Goal: Transaction & Acquisition: Purchase product/service

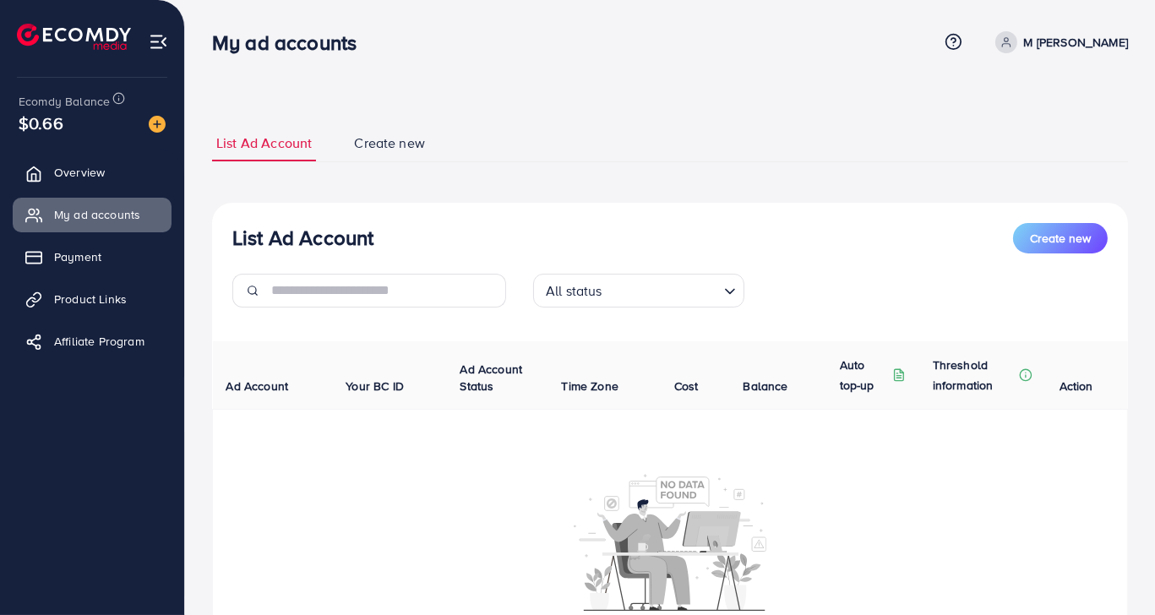
click at [590, 307] on div "All status Loading..." at bounding box center [670, 297] width 301 height 47
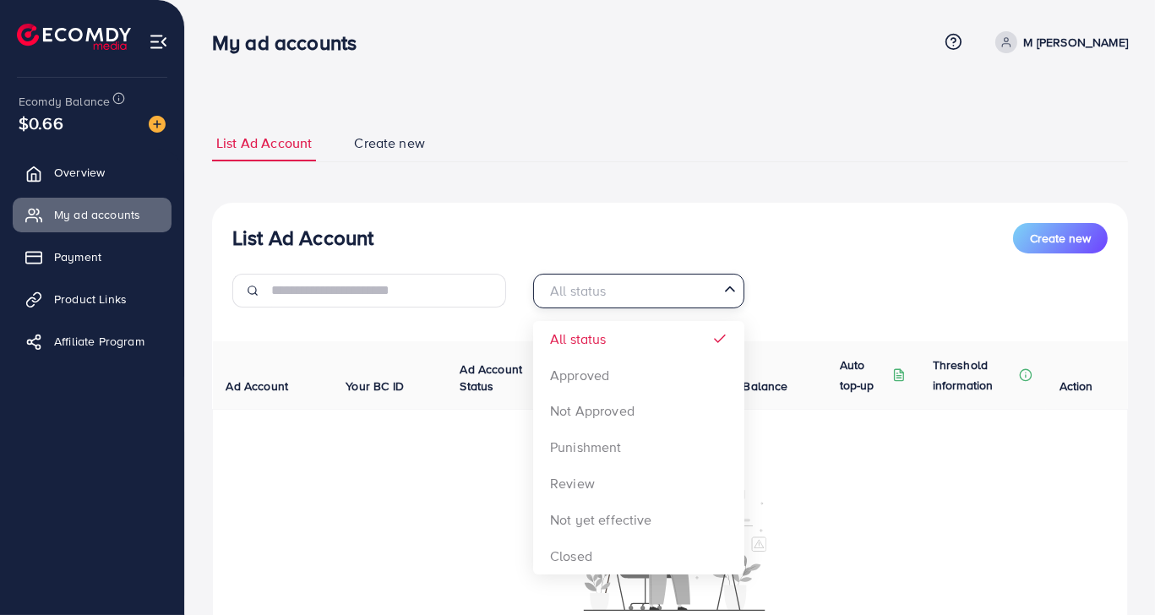
click at [595, 302] on div "All status" at bounding box center [629, 290] width 180 height 30
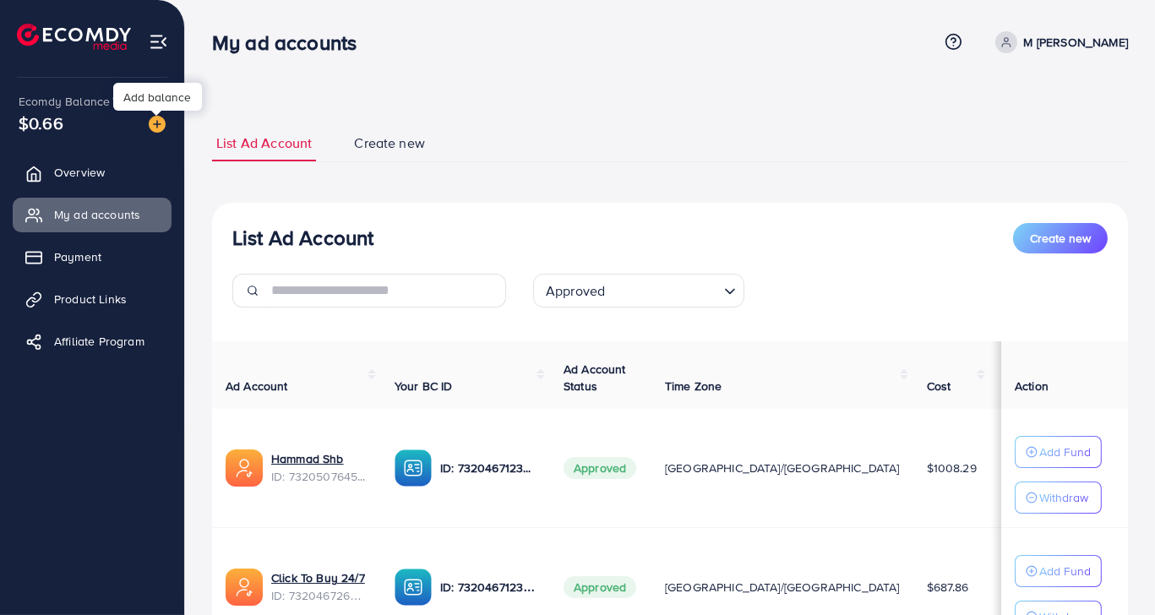
click at [159, 118] on img at bounding box center [157, 124] width 17 height 17
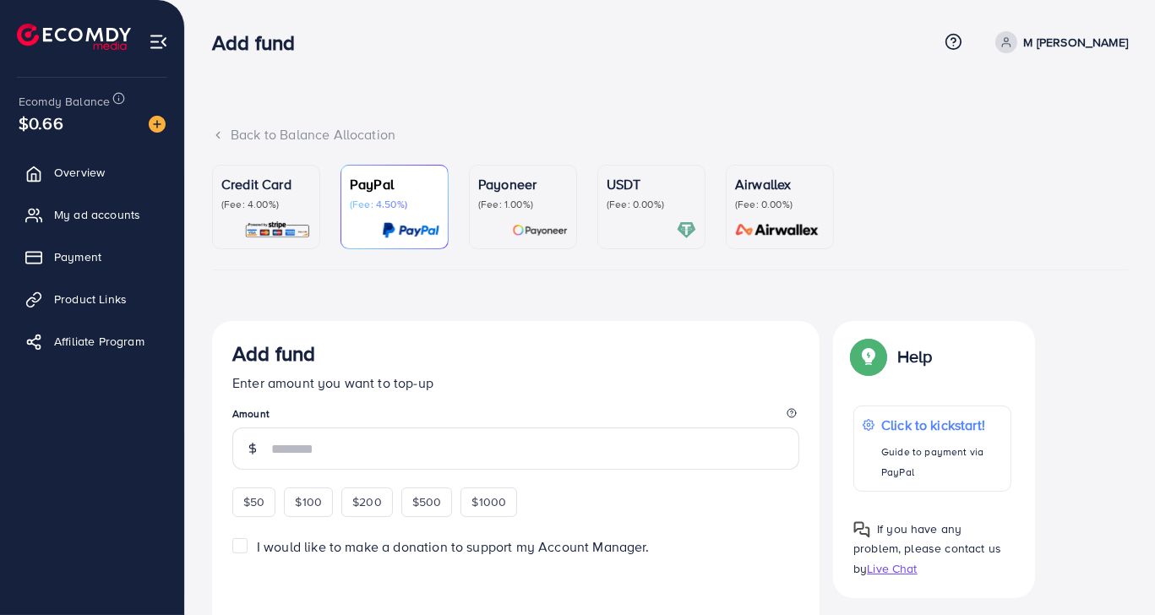
click at [621, 198] on p "(Fee: 0.00%)" at bounding box center [652, 205] width 90 height 14
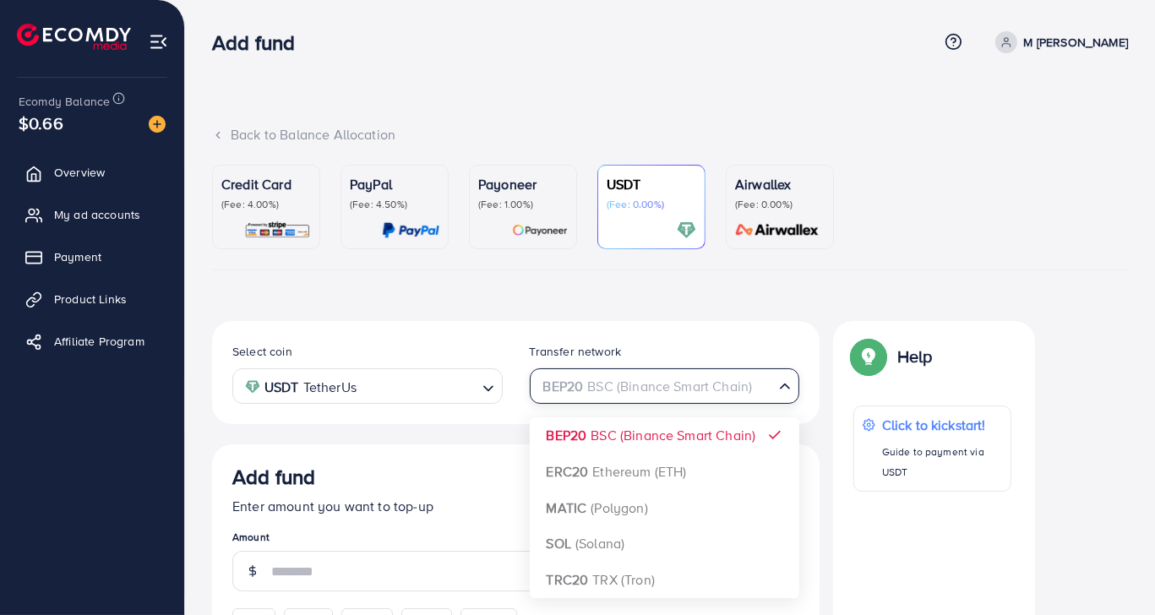
click at [608, 384] on div "BEP20 BSC (Binance Smart Chain)" at bounding box center [655, 385] width 239 height 30
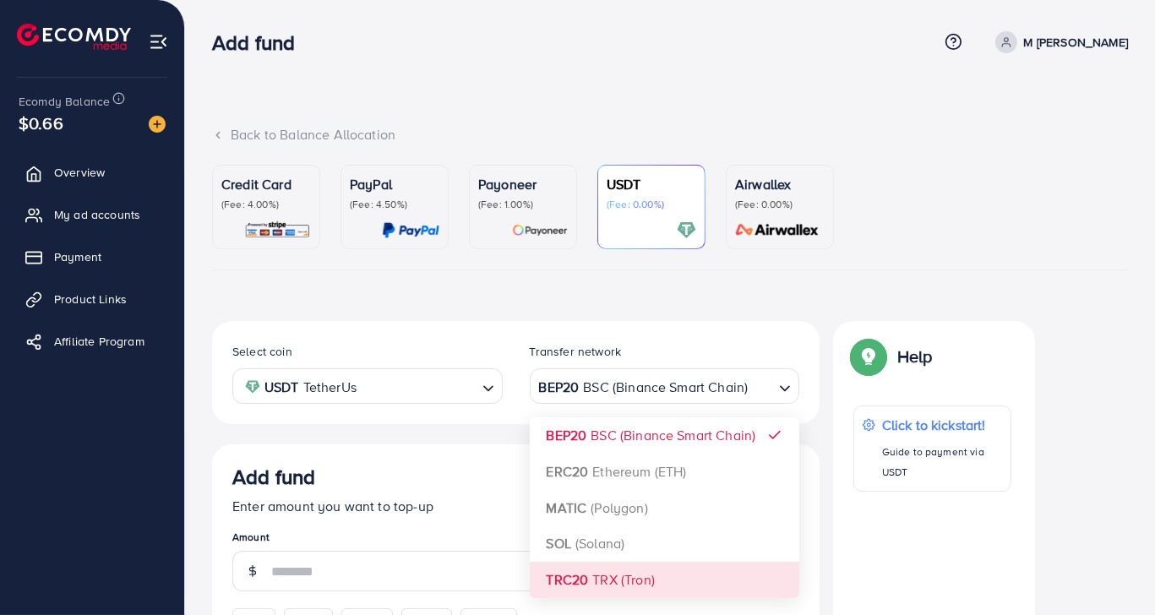
click at [604, 597] on div "Add fund Enter amount you want to top-up Amount $50 $100 $200 $500 $1000" at bounding box center [515, 551] width 567 height 172
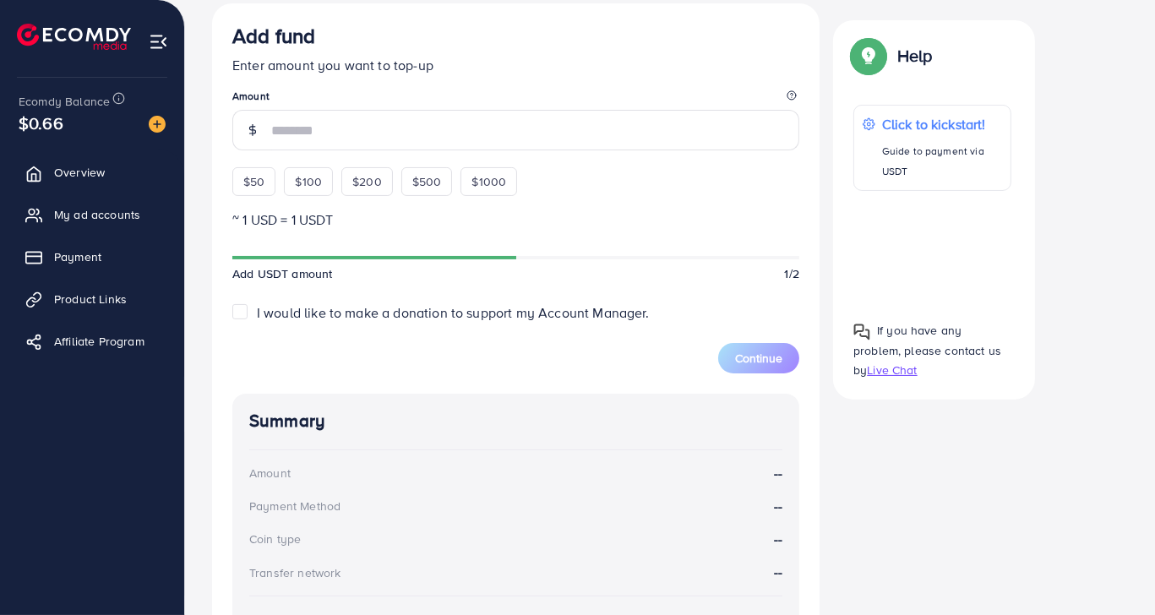
scroll to position [452, 0]
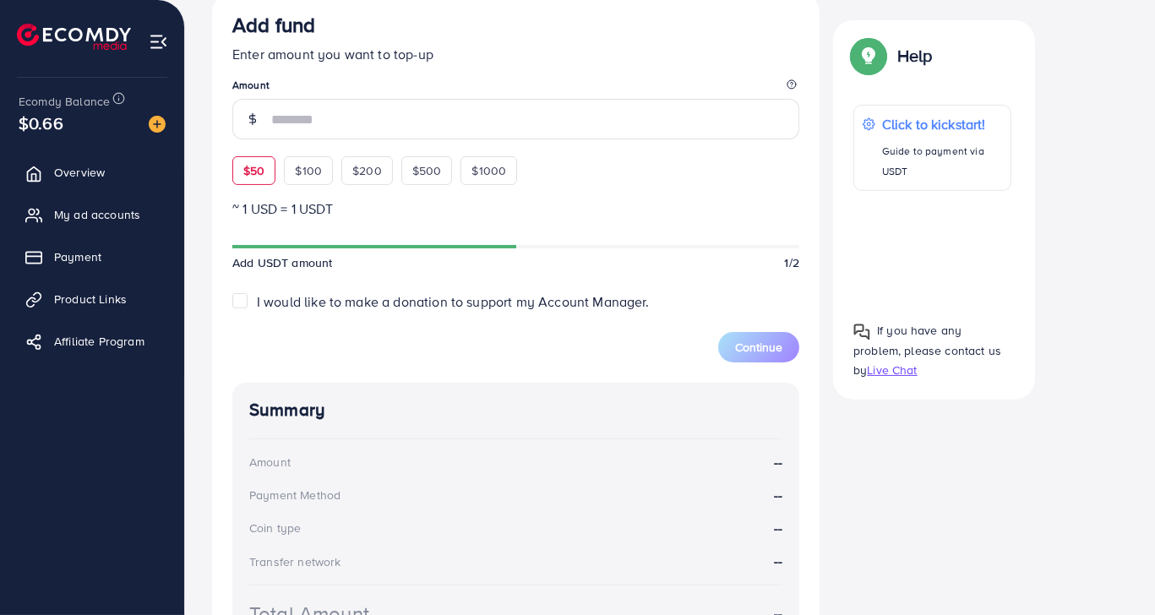
click at [264, 165] on div "$50" at bounding box center [253, 170] width 43 height 29
type input "**"
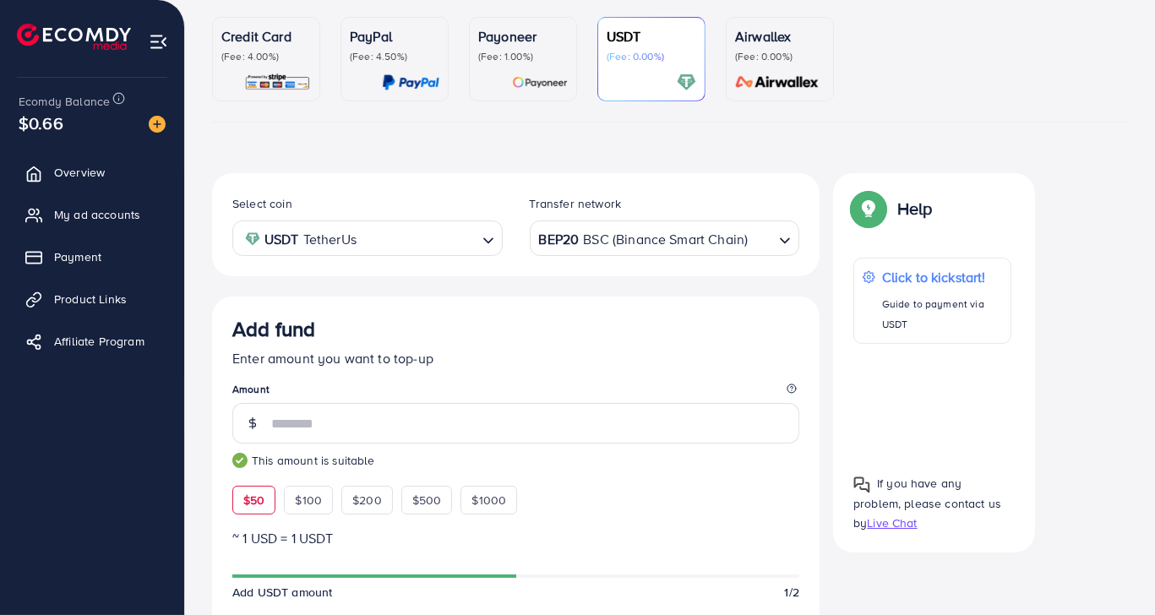
scroll to position [145, 0]
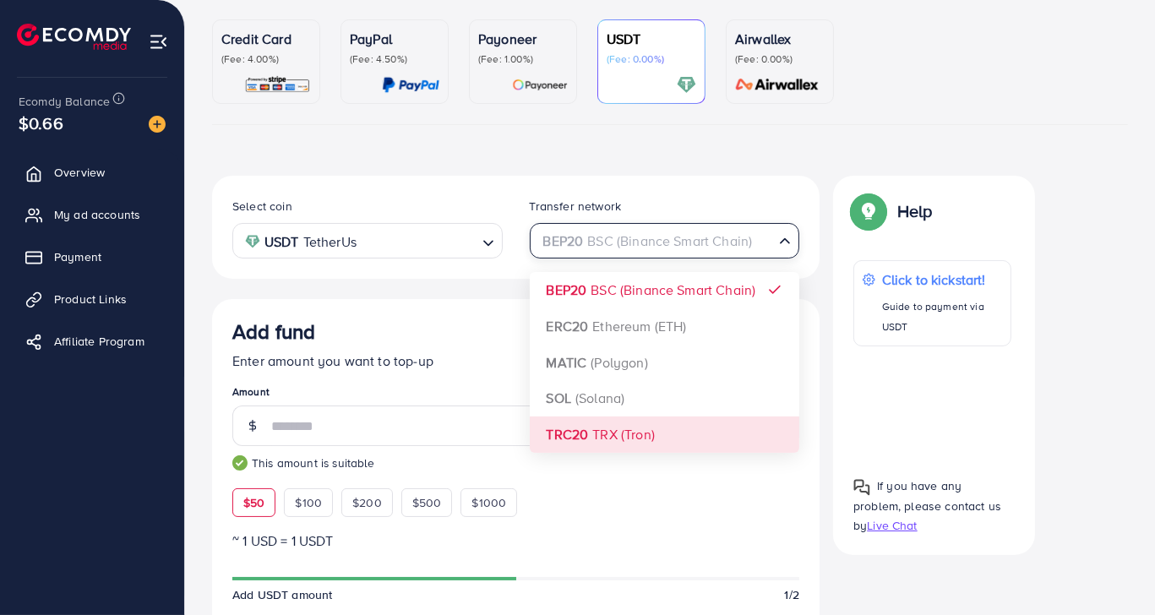
click at [719, 235] on div "BEP20 BSC (Binance Smart Chain)" at bounding box center [655, 240] width 239 height 30
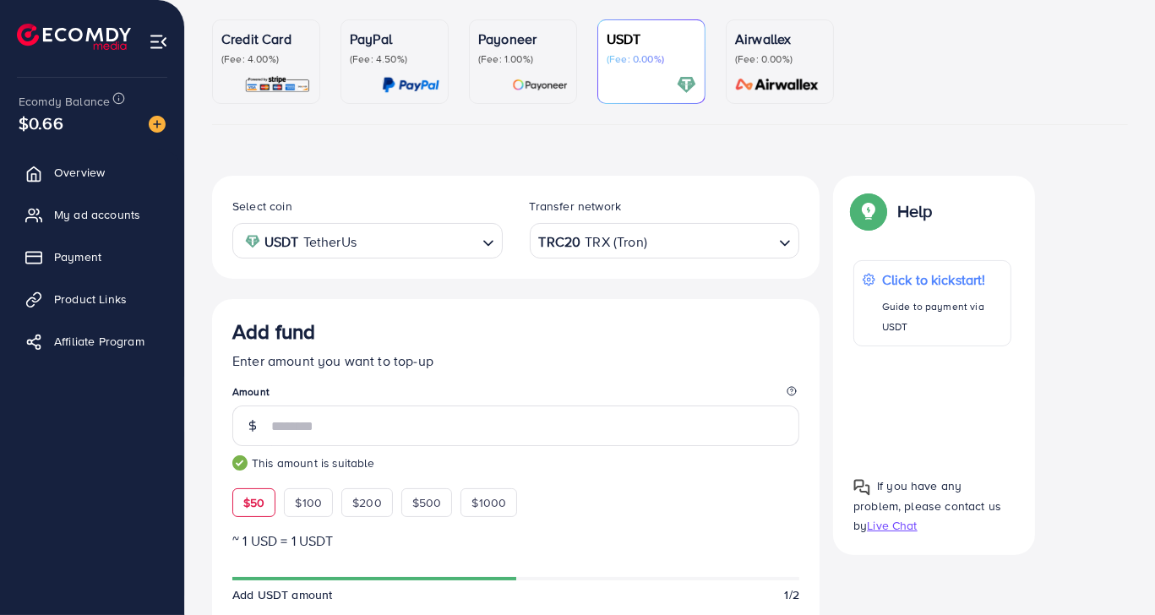
click at [621, 422] on div "Select coin USDT TetherUs Loading... Transfer network TRC20 TRX (Tron) Loading.…" at bounding box center [515, 625] width 607 height 898
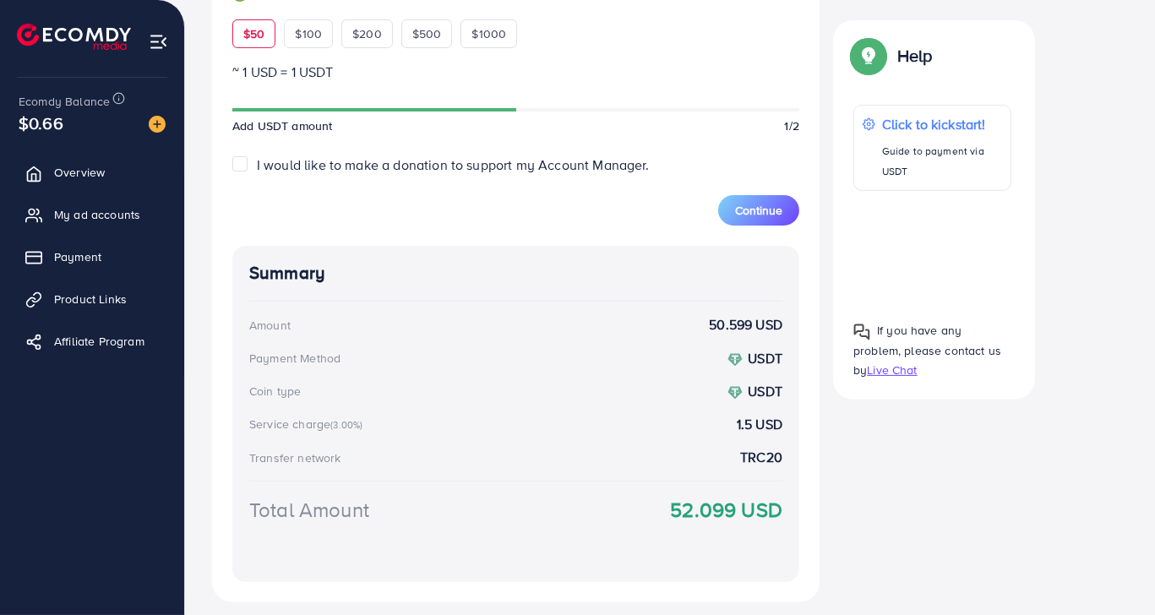
scroll to position [615, 0]
click at [762, 215] on span "Continue" at bounding box center [758, 209] width 47 height 17
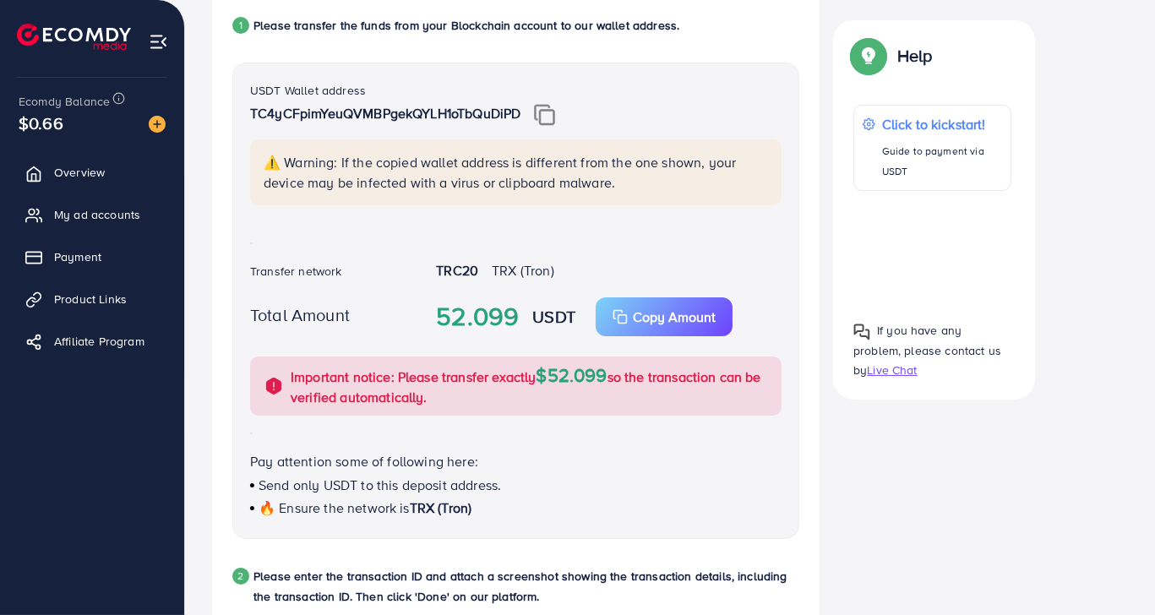
scroll to position [356, 0]
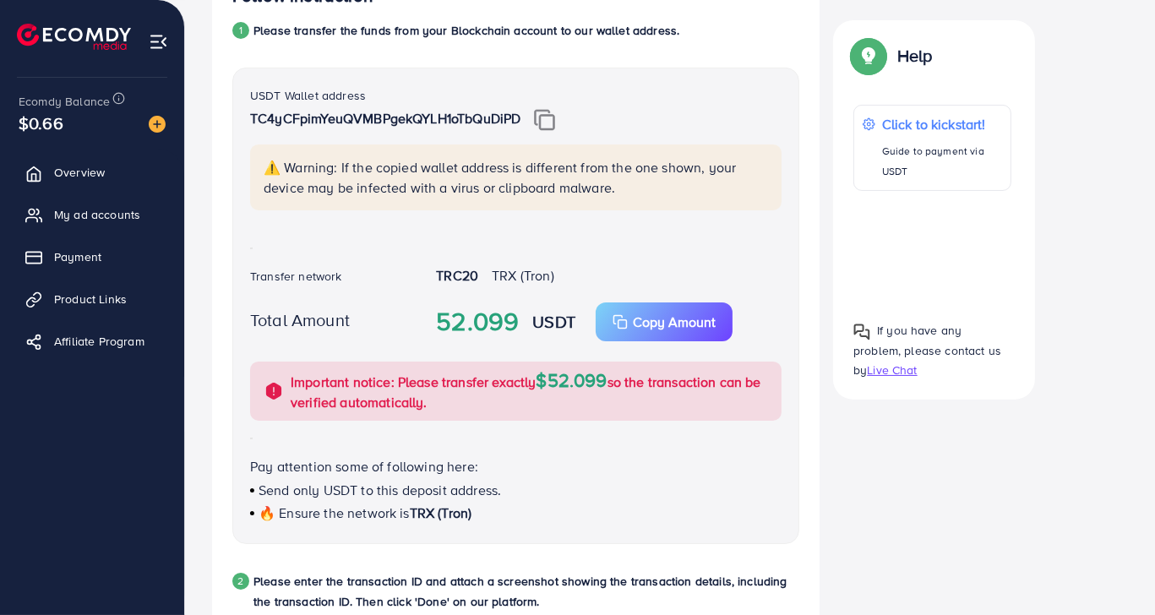
click at [542, 117] on img at bounding box center [544, 120] width 21 height 22
click at [667, 324] on p "Copy Amount" at bounding box center [674, 322] width 83 height 20
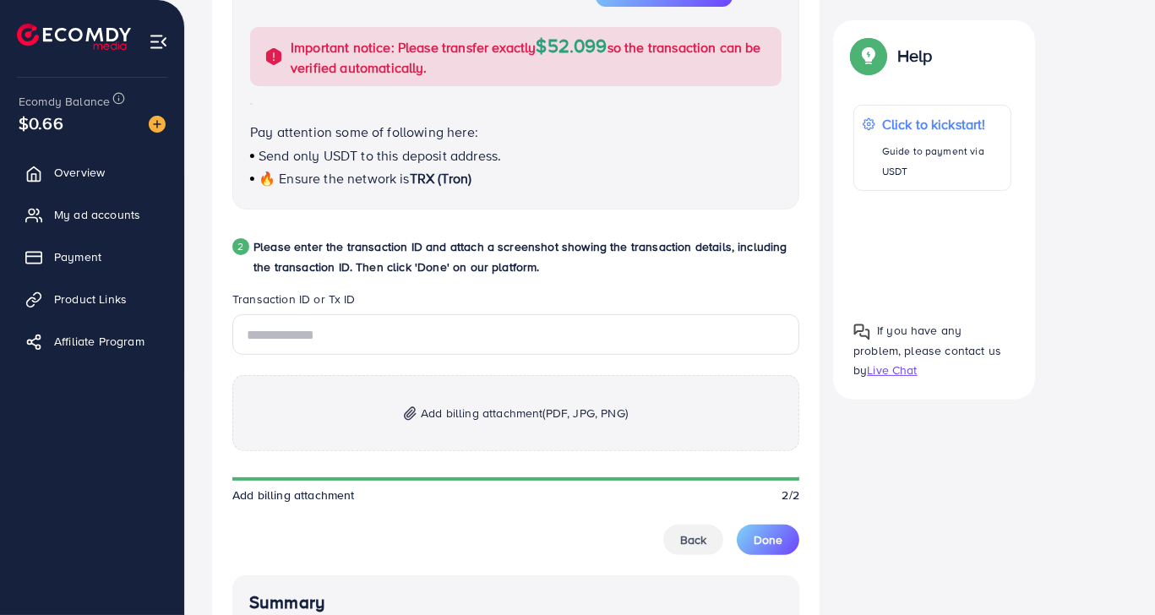
scroll to position [713, 0]
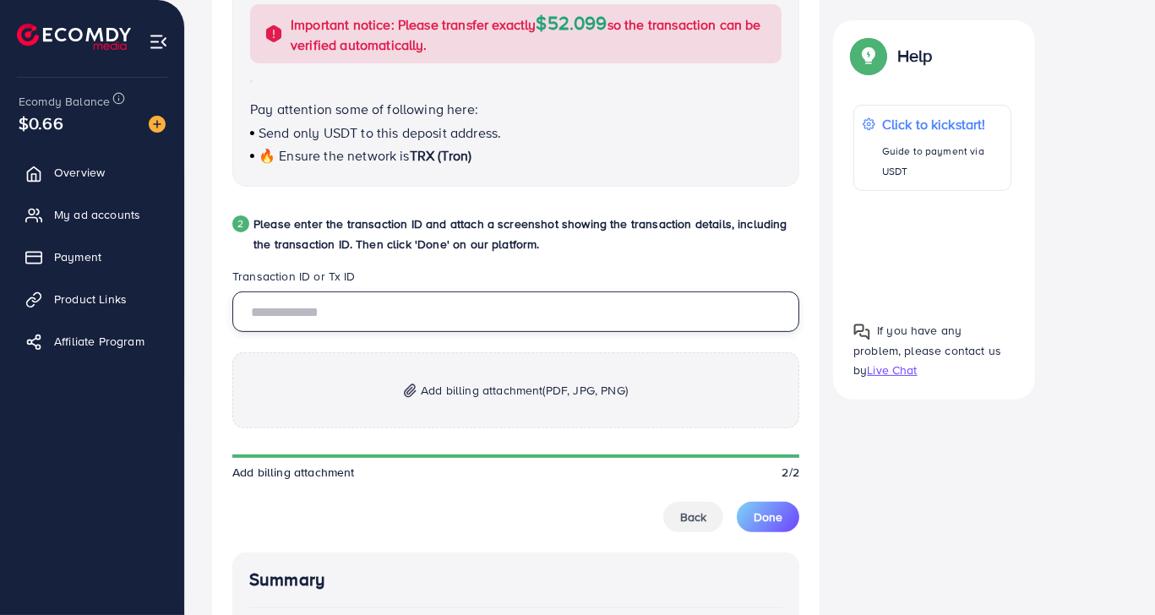
click at [583, 298] on input "text" at bounding box center [515, 311] width 567 height 41
paste input "**********"
type input "**********"
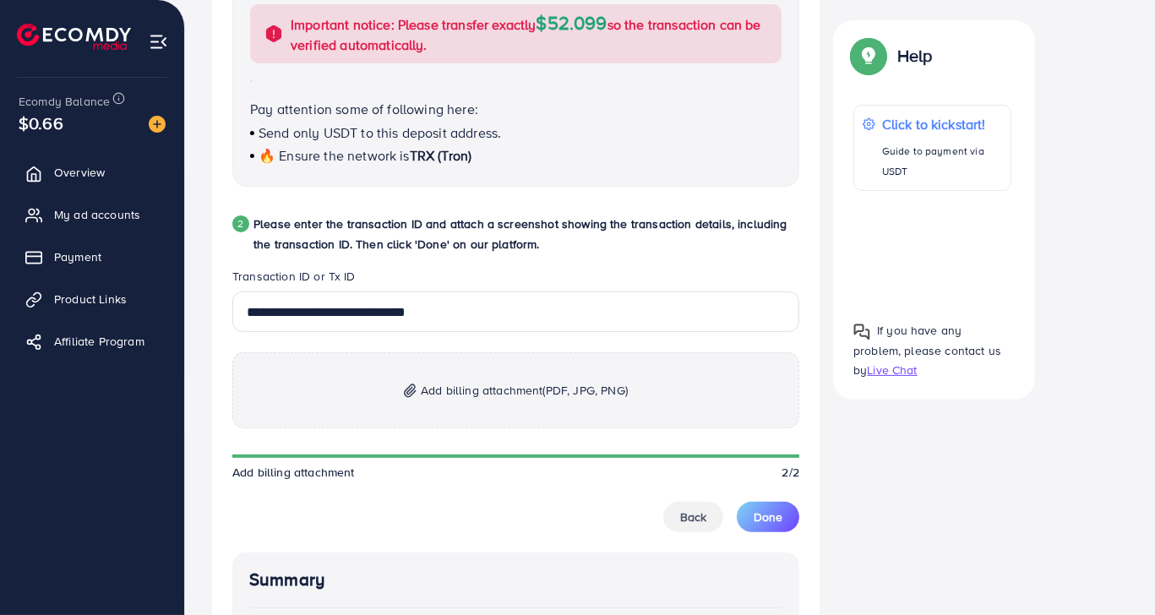
click at [521, 390] on span "Add billing attachment (PDF, JPG, PNG)" at bounding box center [524, 390] width 207 height 20
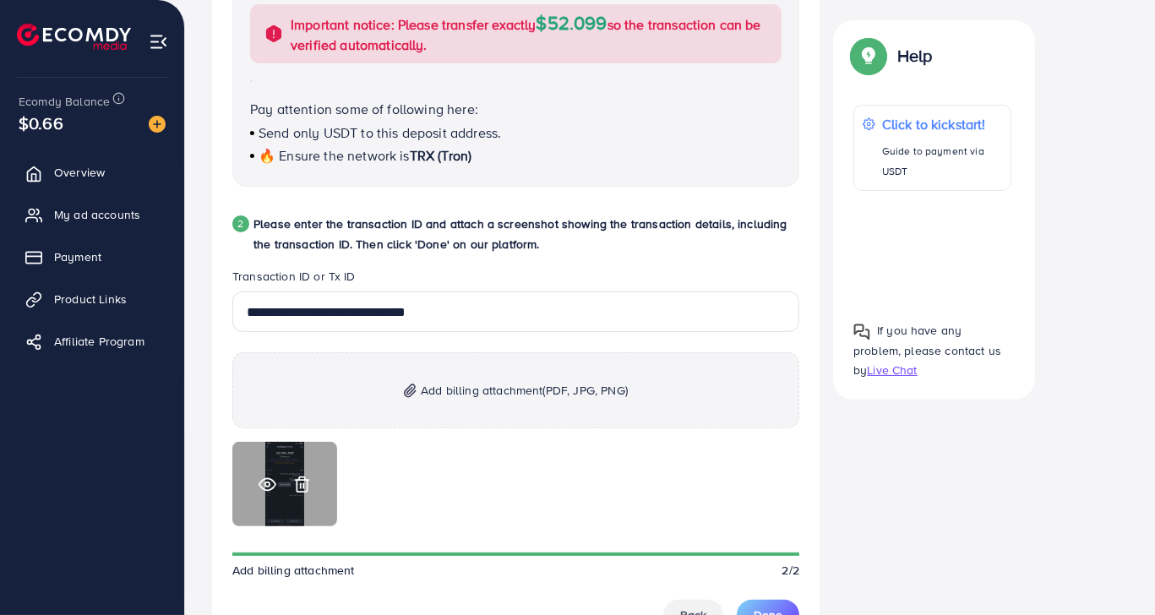
click at [262, 482] on icon at bounding box center [268, 485] width 18 height 18
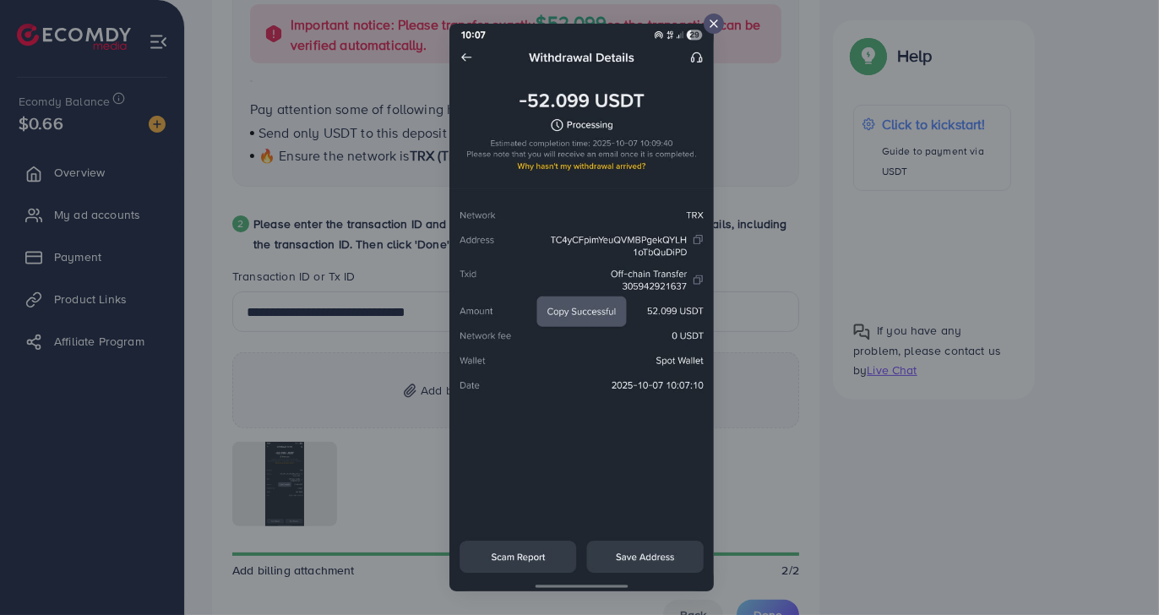
click at [797, 426] on div at bounding box center [579, 307] width 1159 height 615
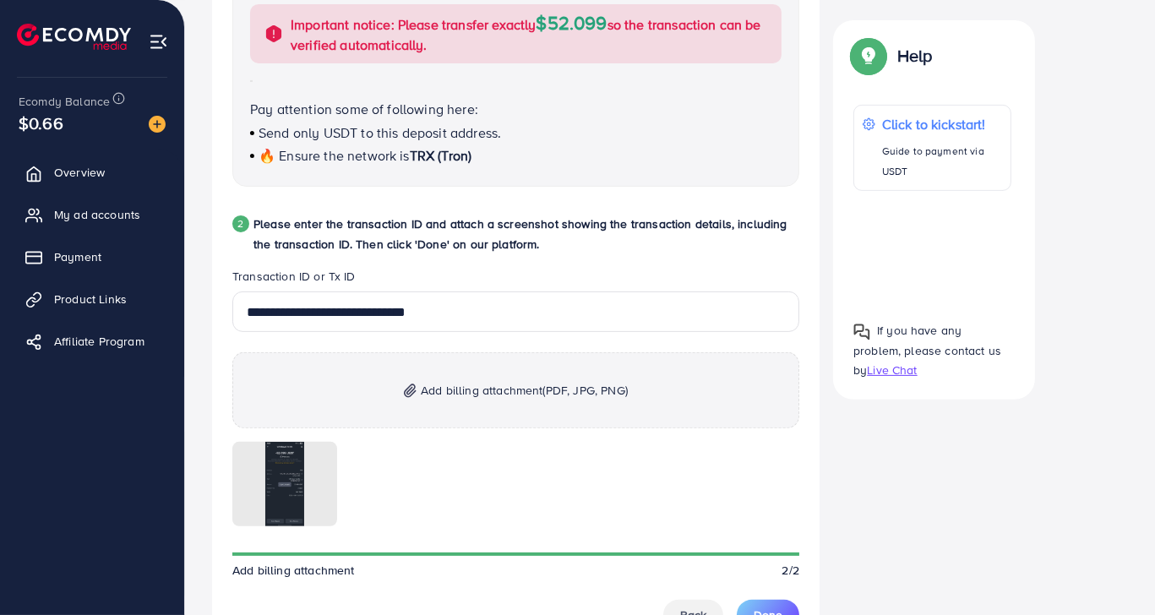
scroll to position [1112, 0]
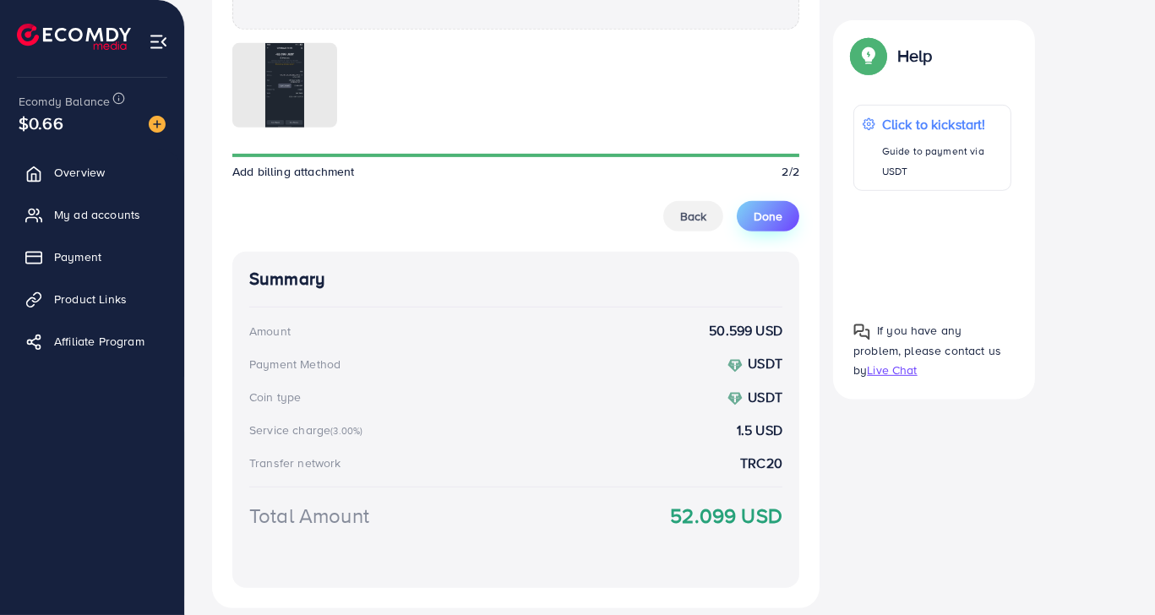
click at [748, 215] on button "Done" at bounding box center [768, 216] width 63 height 30
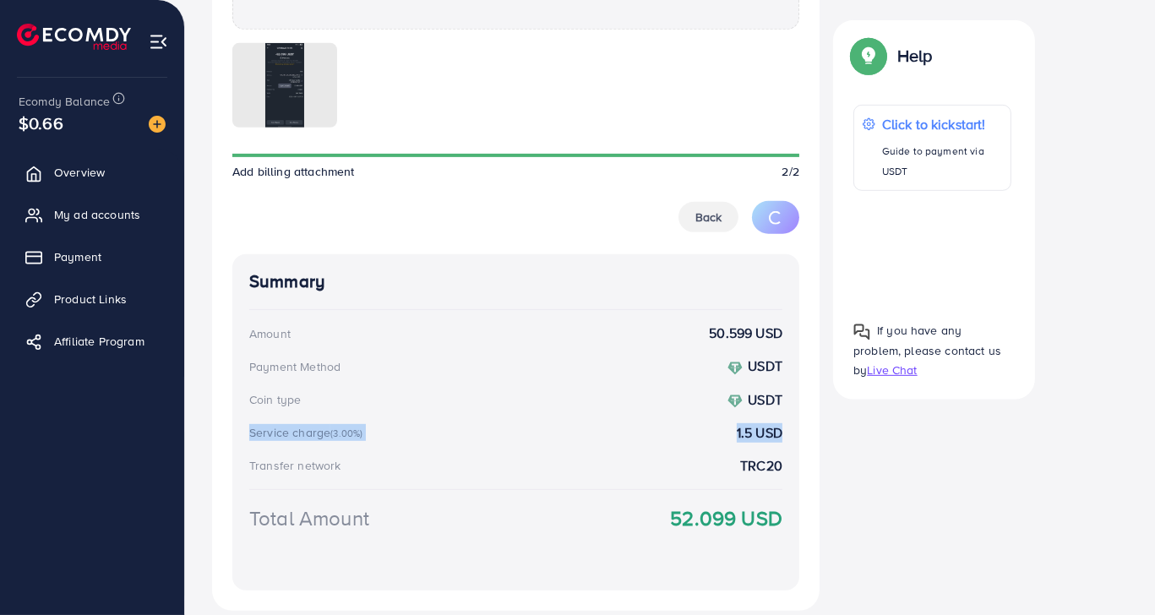
drag, startPoint x: 927, startPoint y: 421, endPoint x: 1151, endPoint y: 420, distance: 223.9
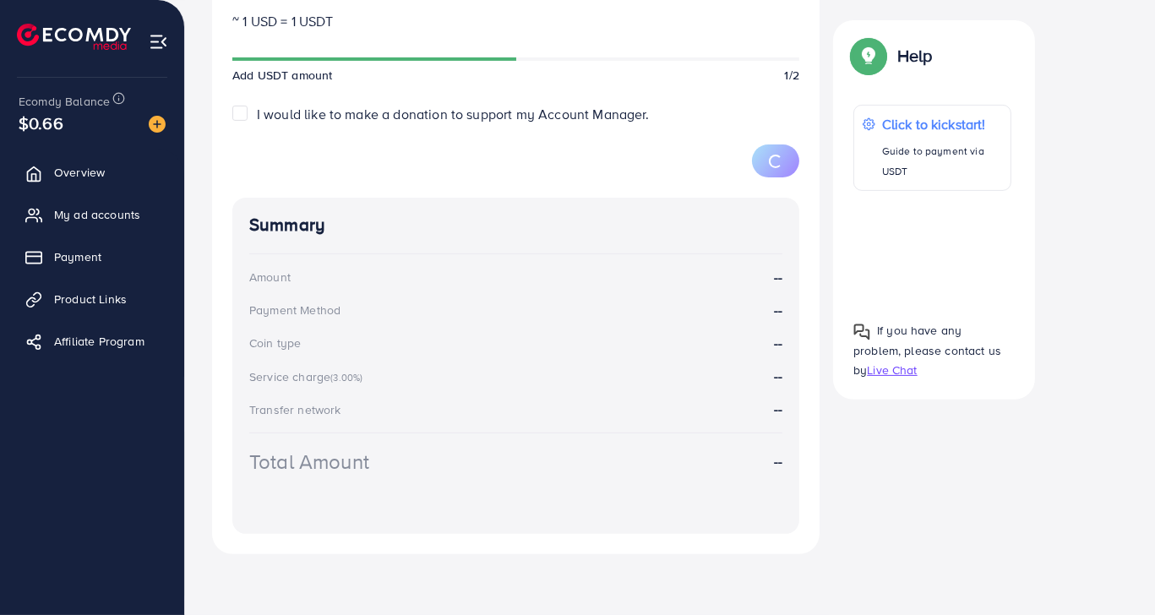
scroll to position [262, 0]
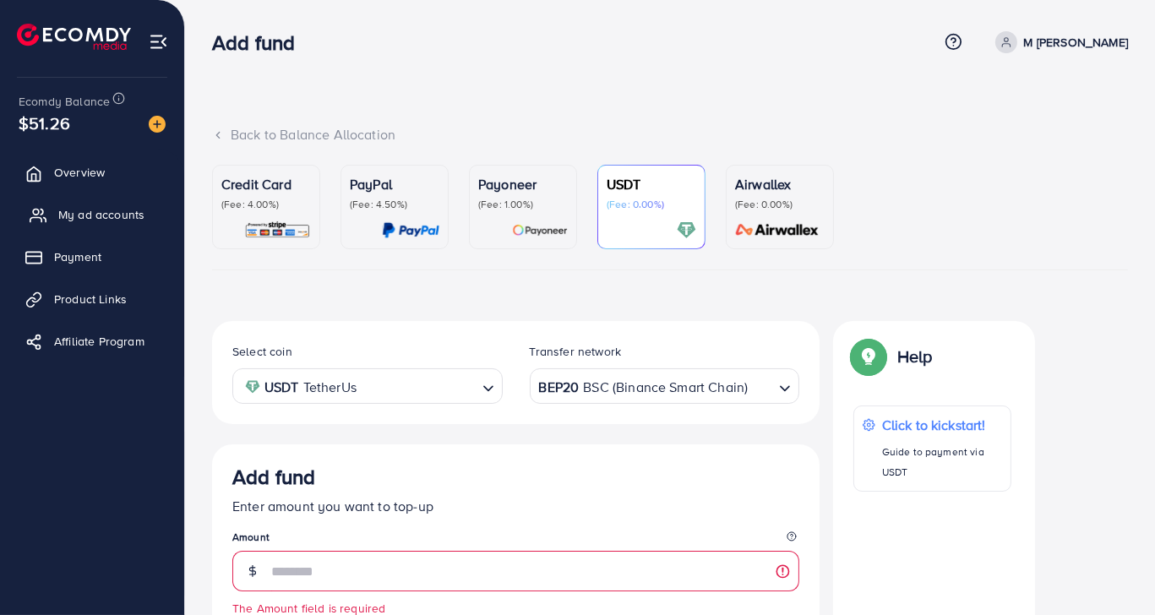
click at [108, 222] on span "My ad accounts" at bounding box center [101, 214] width 86 height 17
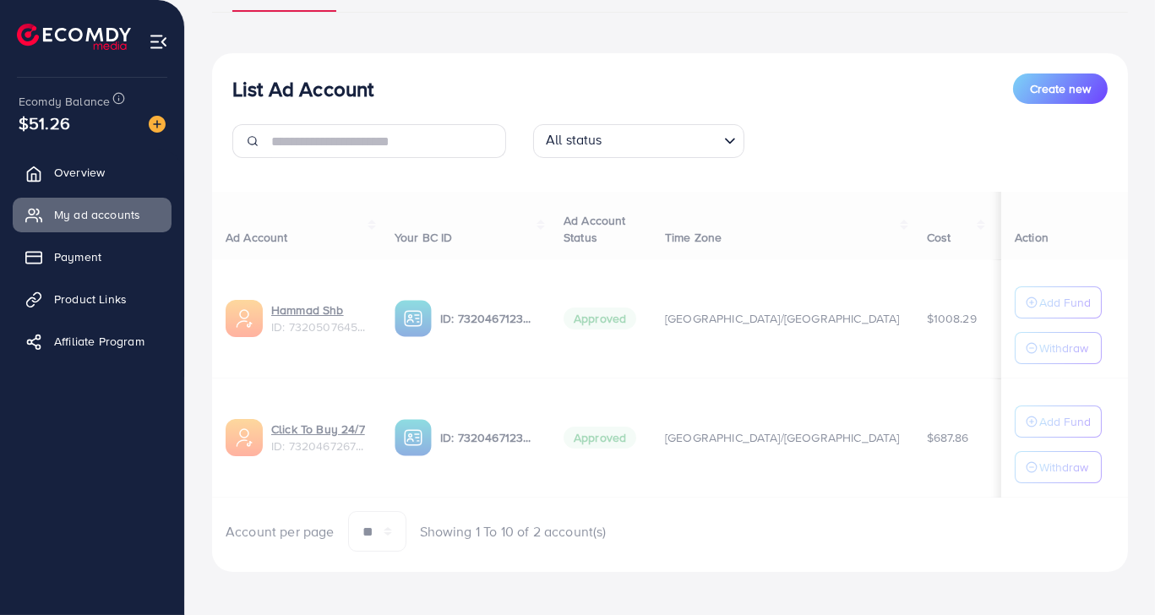
scroll to position [160, 0]
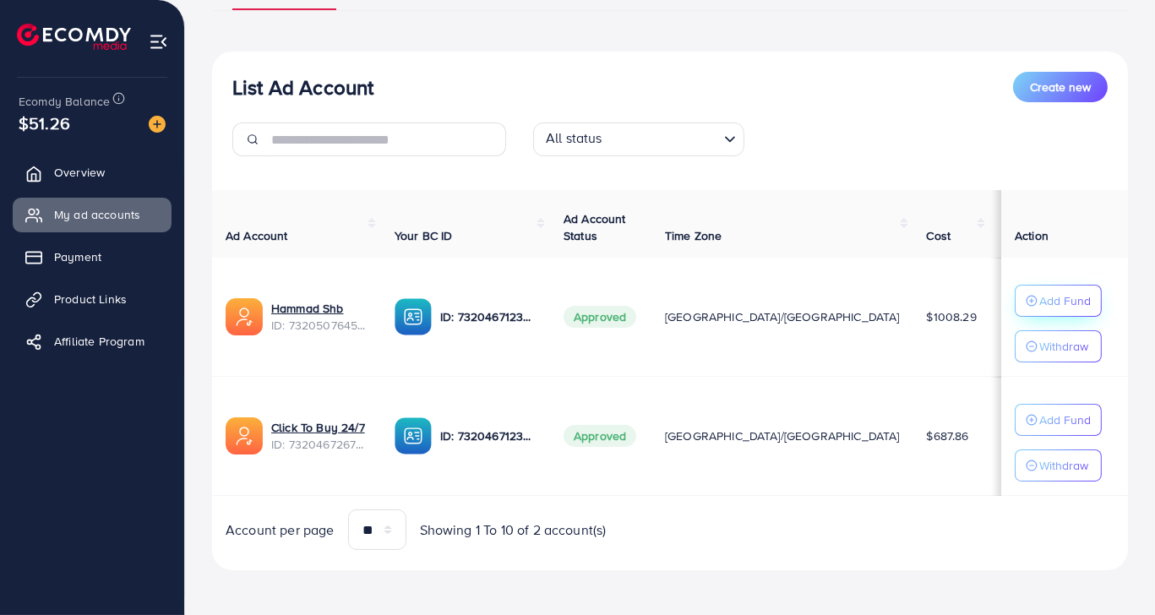
click at [1070, 291] on p "Add Fund" at bounding box center [1065, 301] width 52 height 20
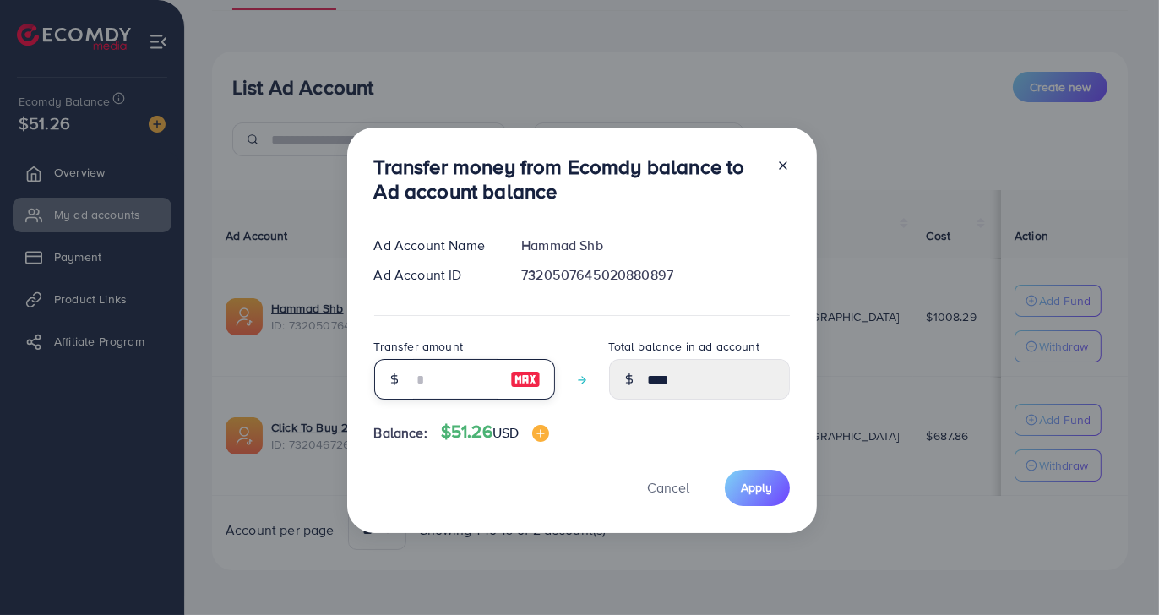
click at [475, 379] on input "number" at bounding box center [455, 379] width 84 height 41
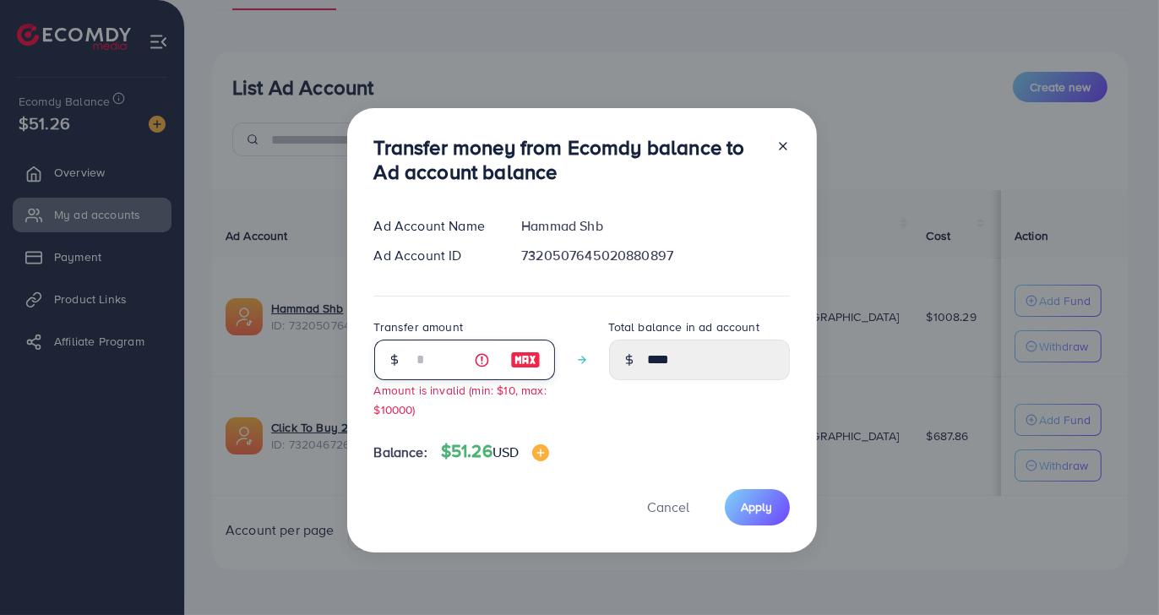
type input "**"
type input "*****"
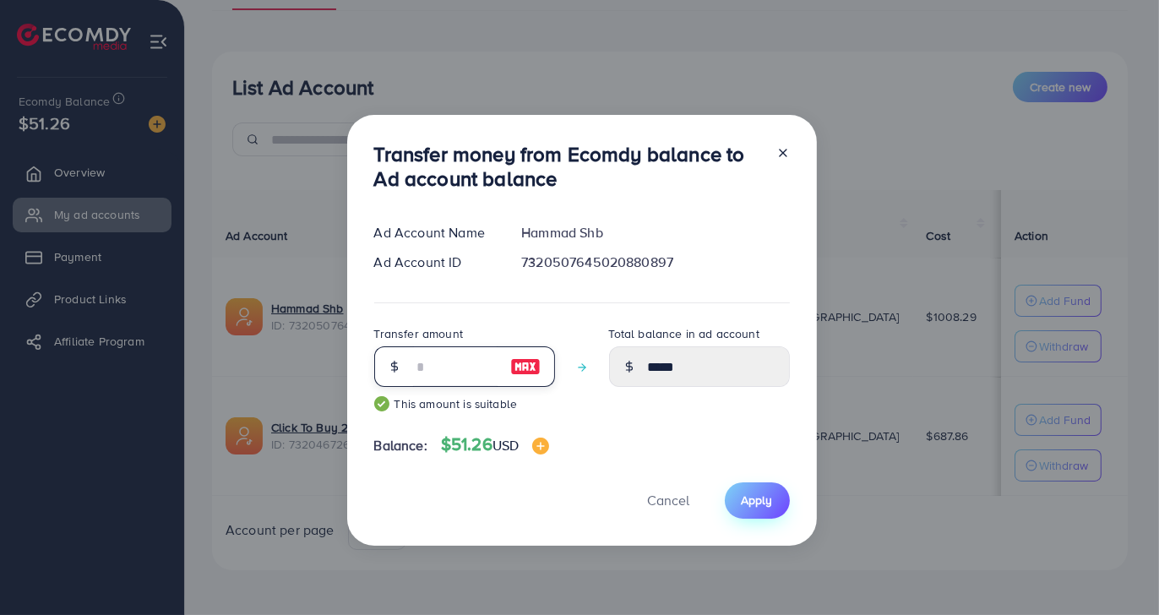
type input "**"
click at [760, 503] on span "Apply" at bounding box center [757, 500] width 31 height 17
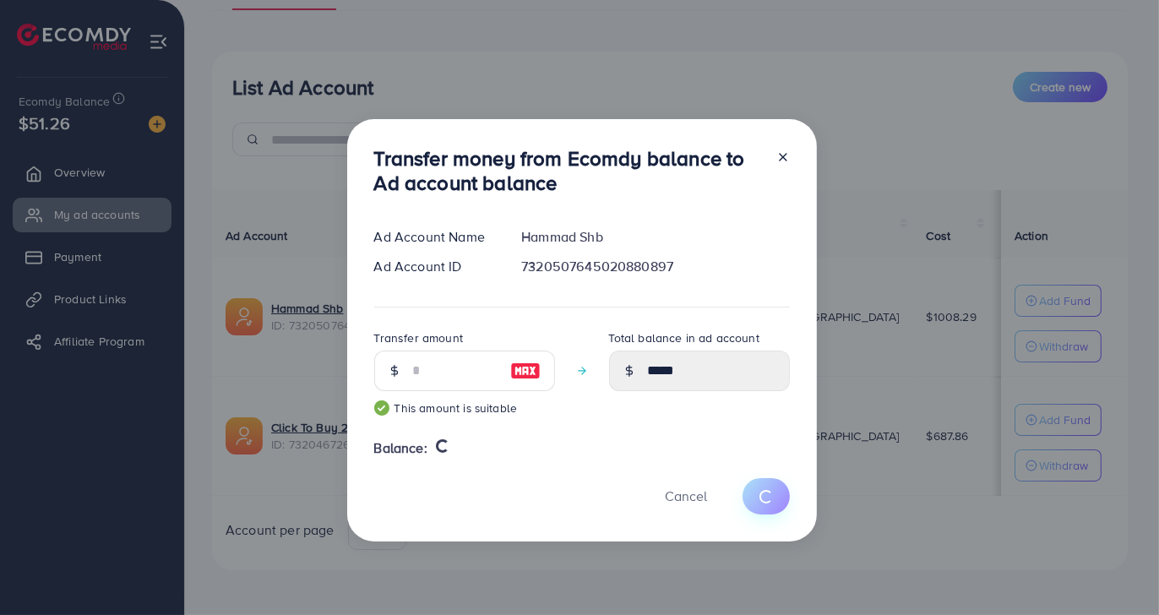
type input "****"
